Goal: Find contact information: Find contact information

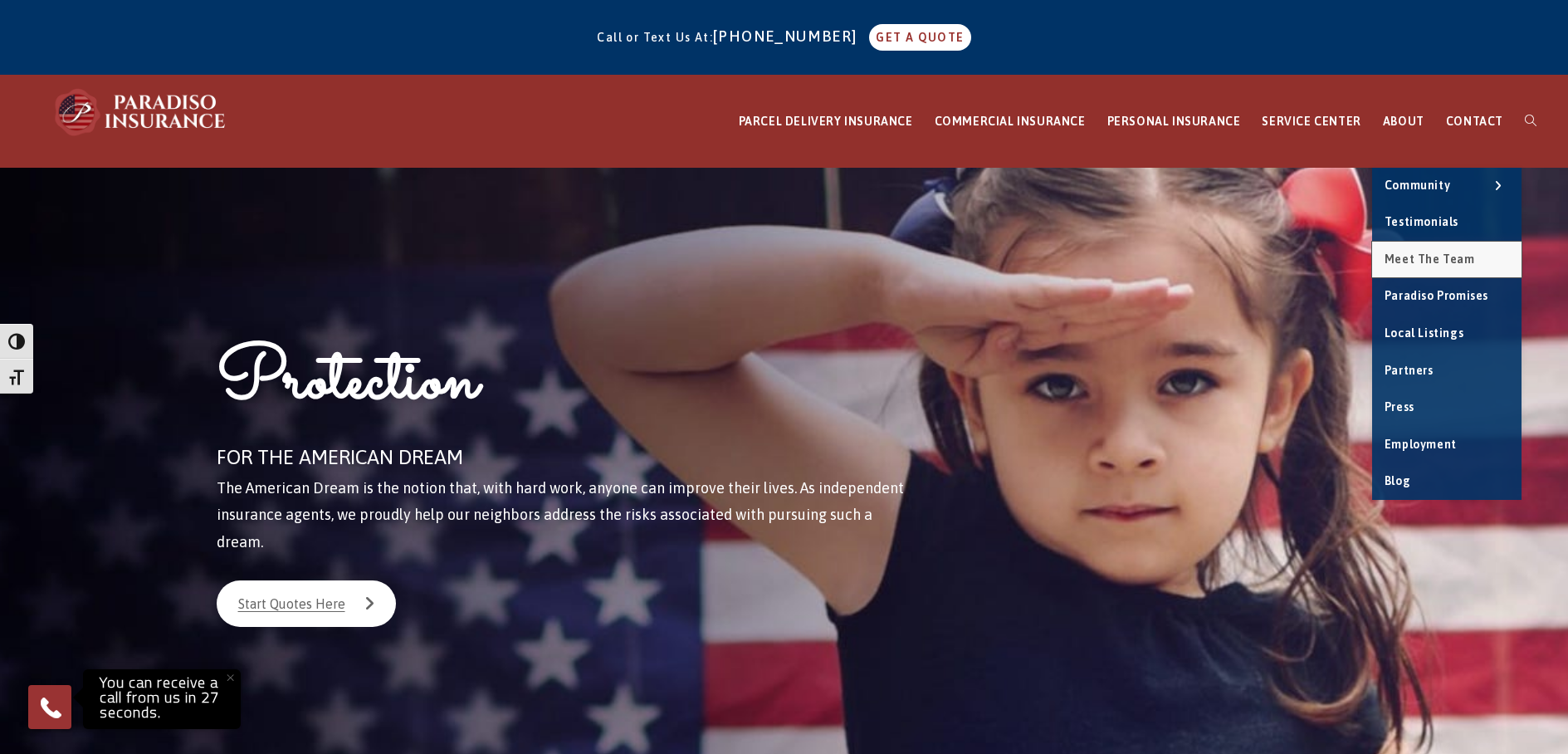
click at [1415, 256] on span "Meet the Team" at bounding box center [1430, 259] width 91 height 13
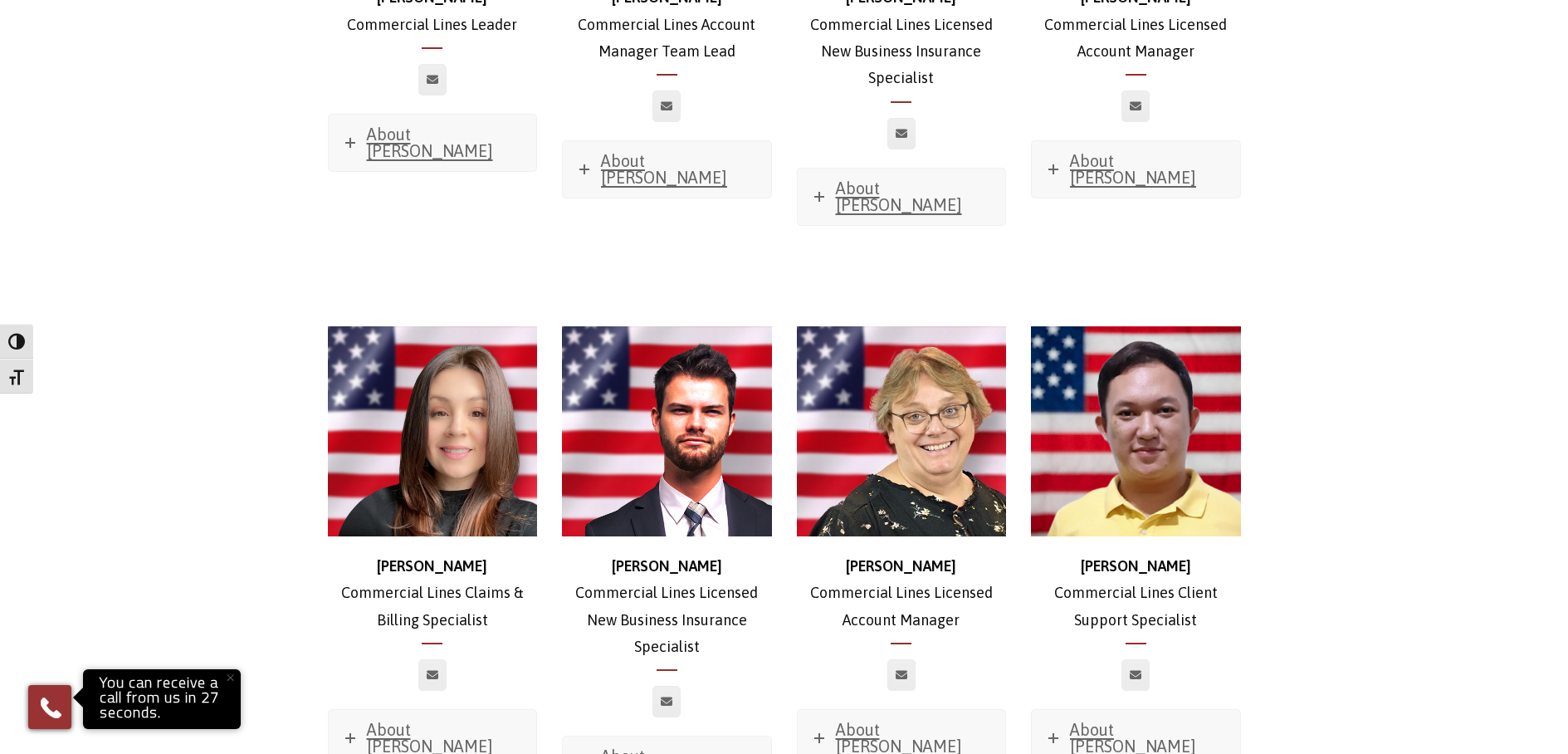
scroll to position [1245, 0]
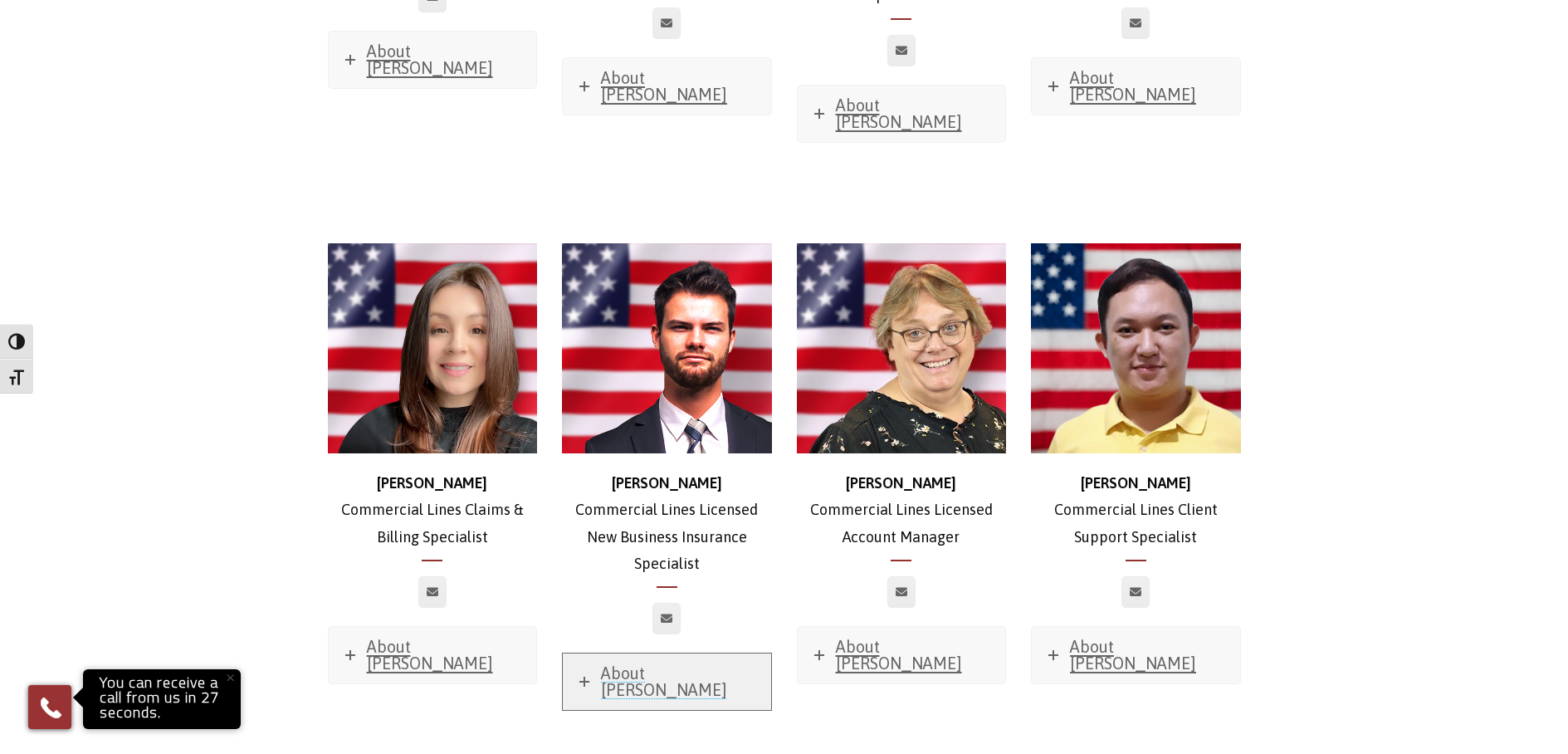
click at [585, 676] on icon at bounding box center [584, 681] width 10 height 10
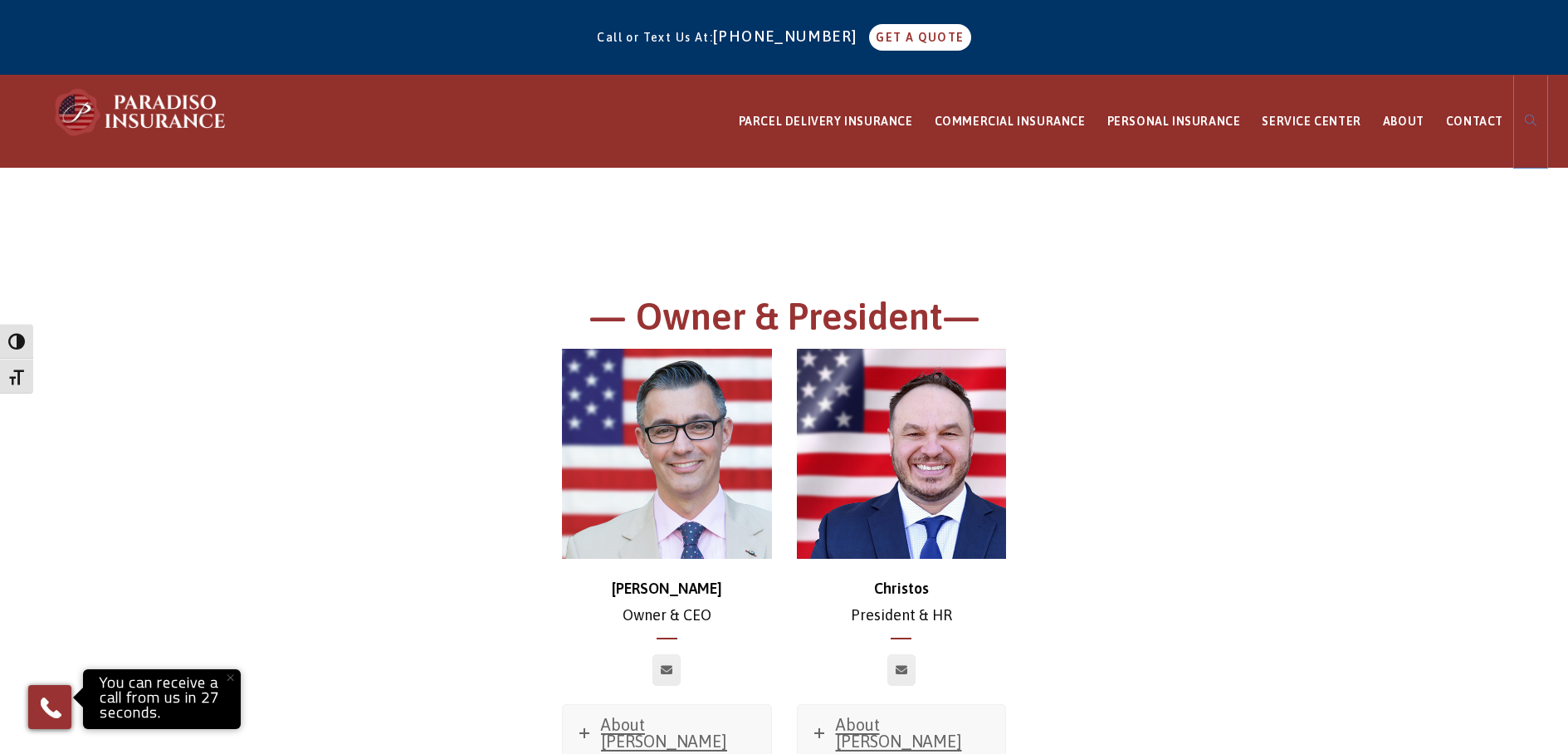
click at [1528, 117] on icon at bounding box center [1530, 120] width 12 height 12
click at [669, 670] on icon at bounding box center [666, 670] width 12 height 10
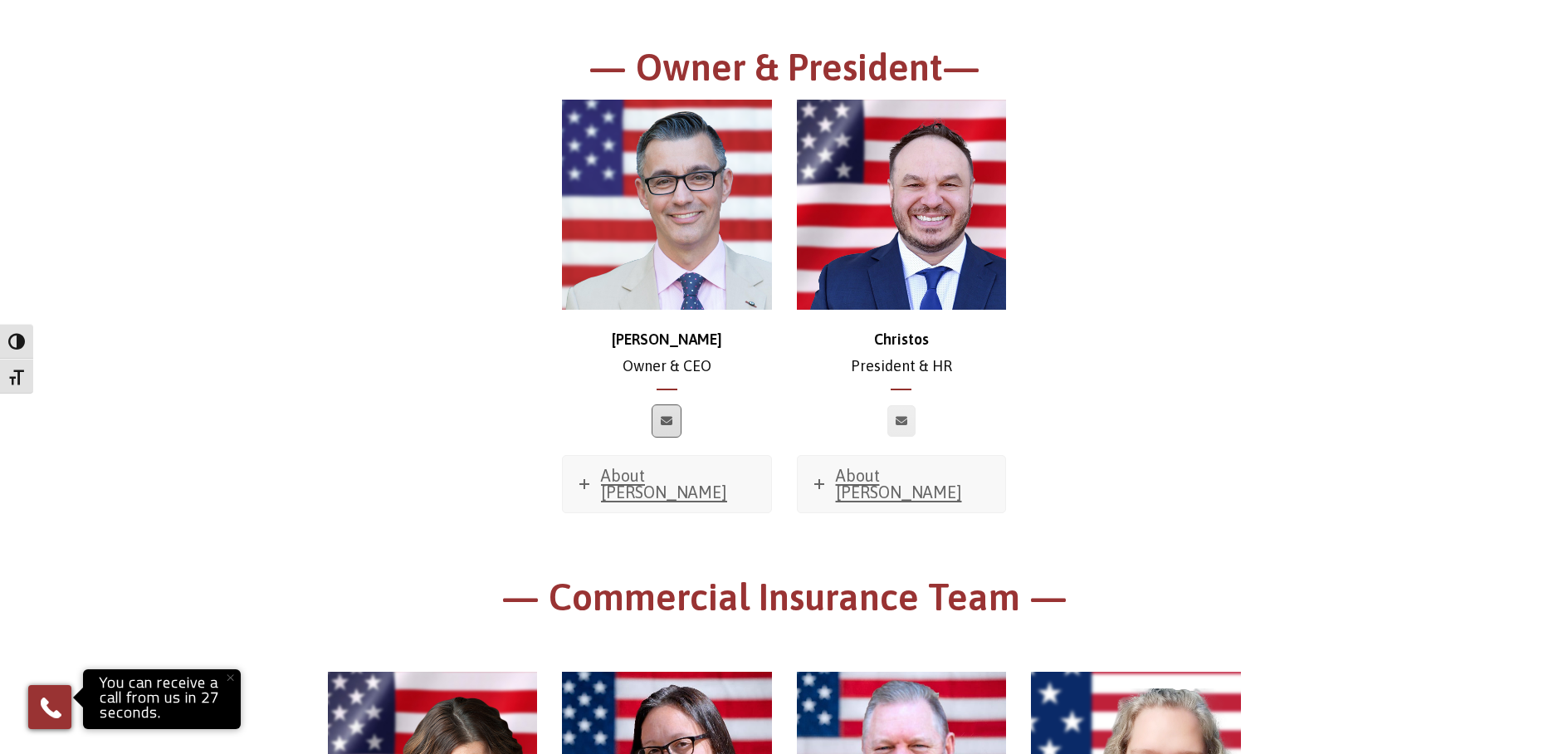
scroll to position [332, 0]
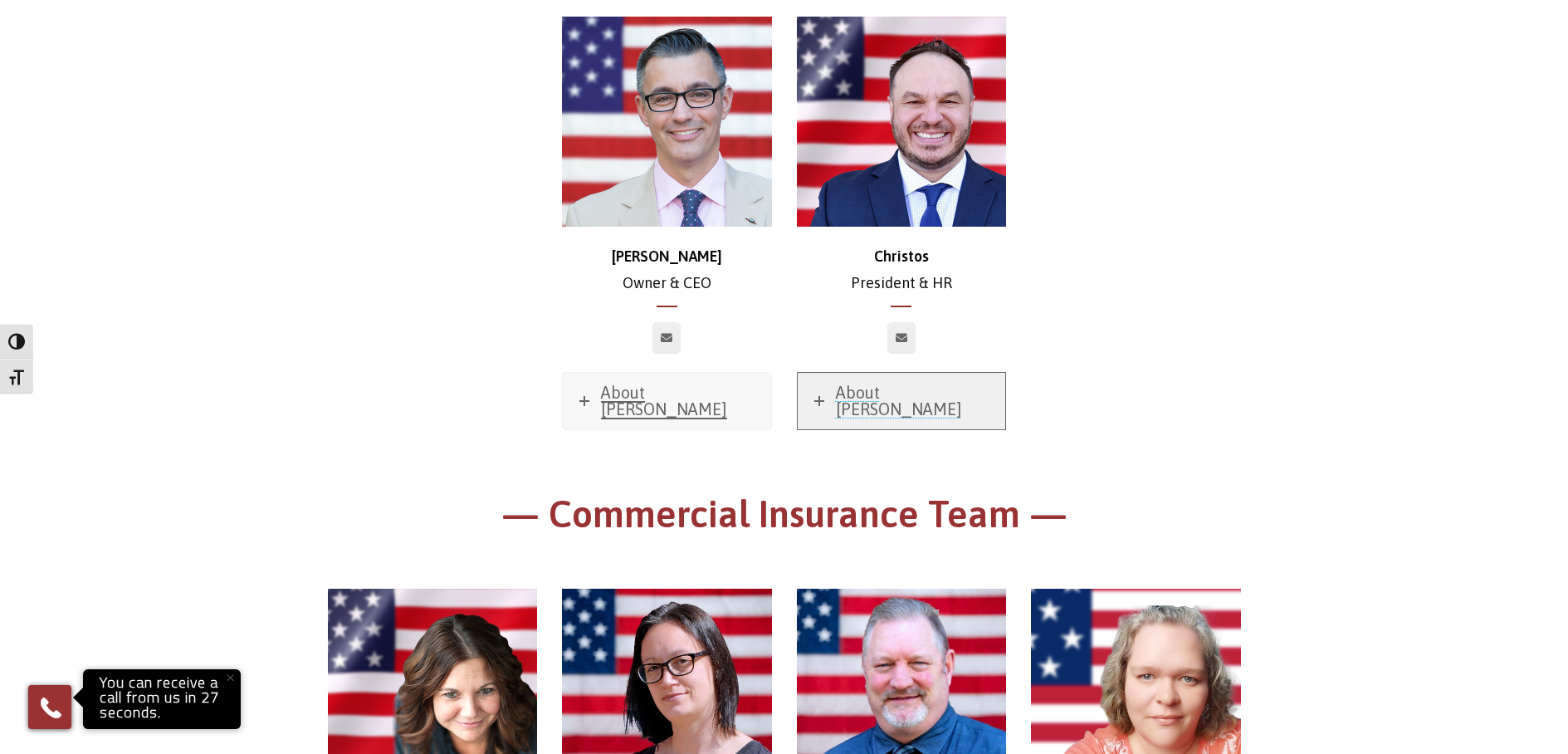
click at [825, 392] on link "About Christos" at bounding box center [901, 401] width 208 height 56
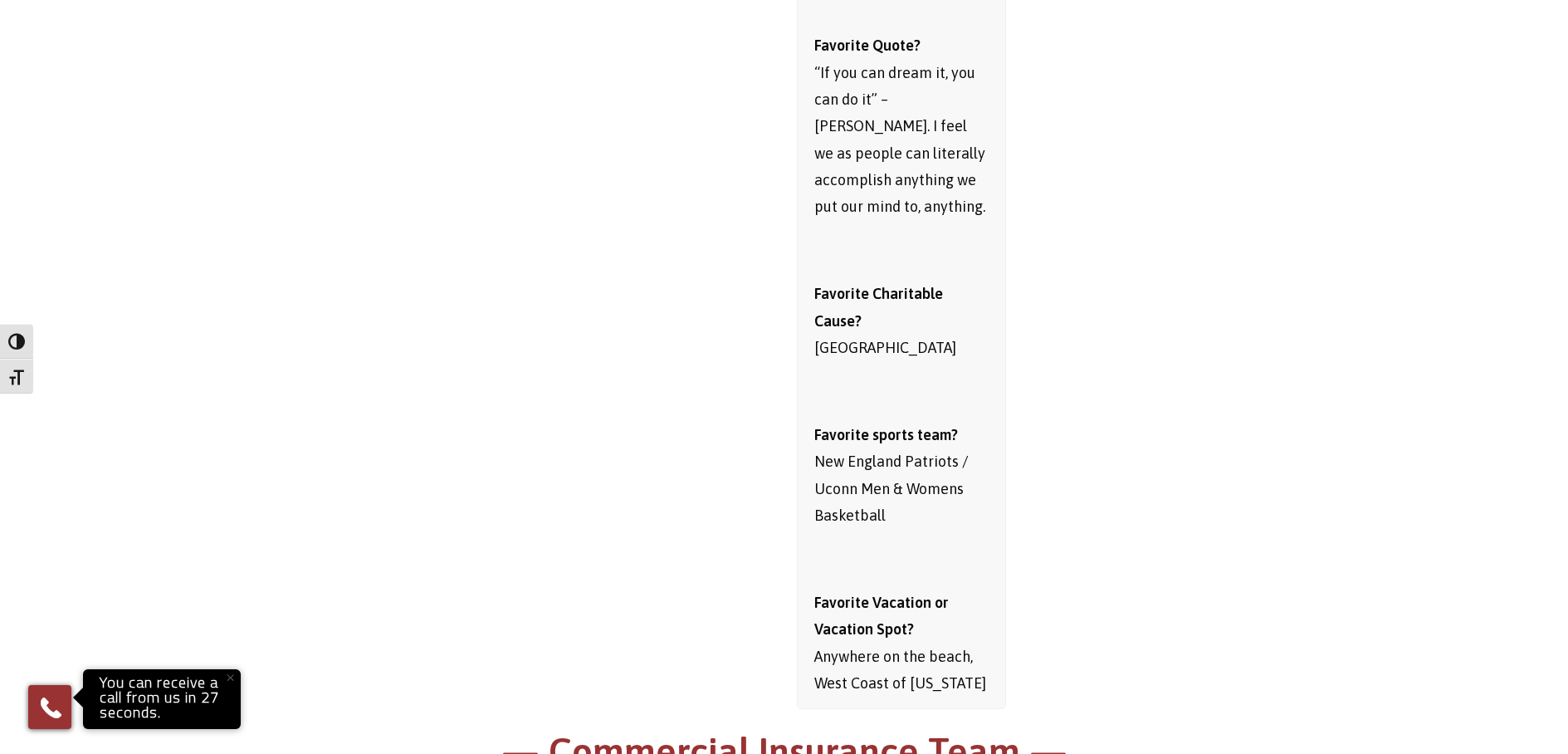
scroll to position [1079, 0]
